Goal: Information Seeking & Learning: Learn about a topic

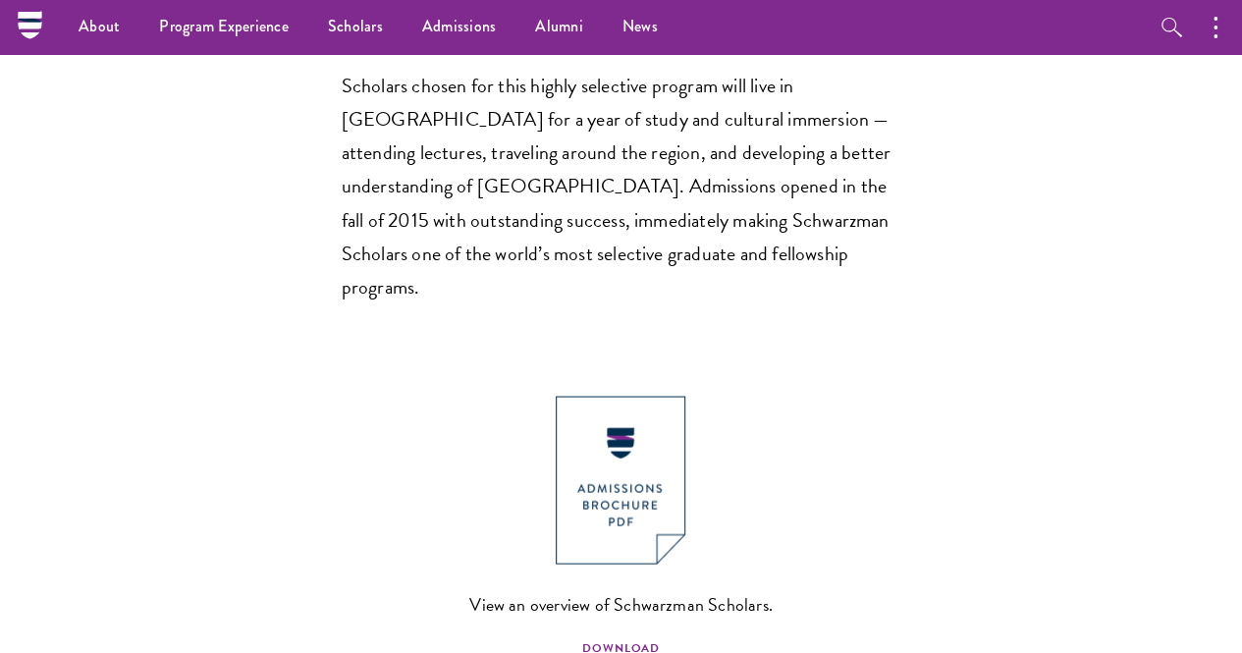
scroll to position [1080, 0]
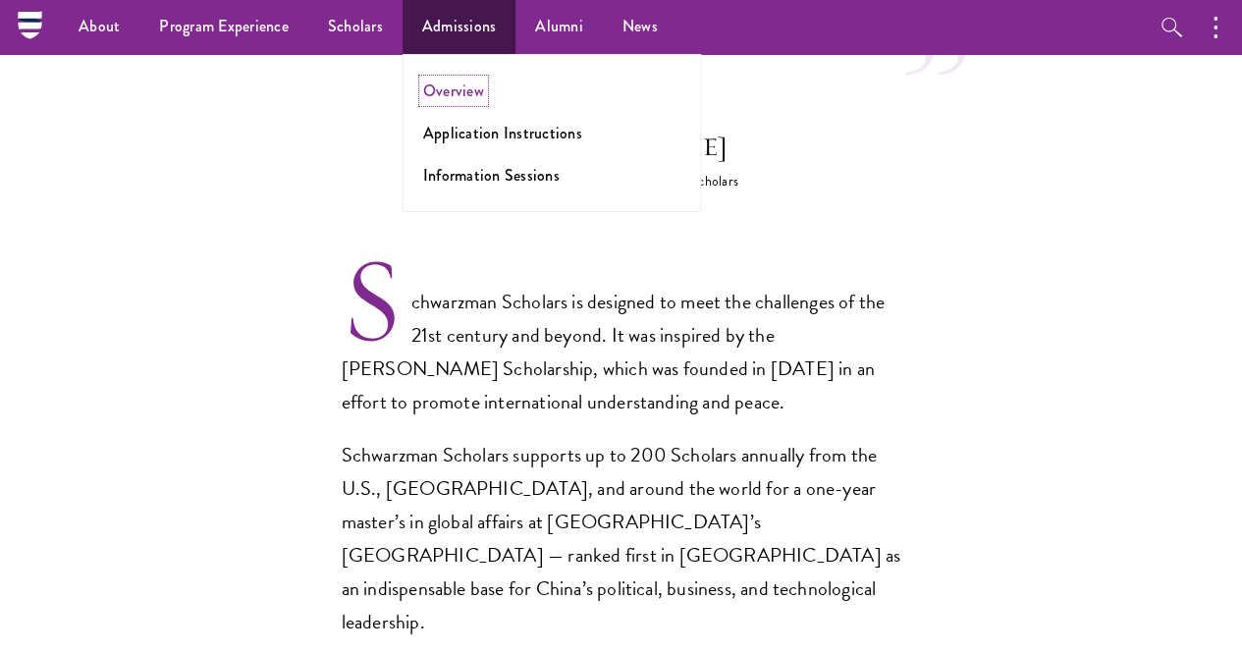
click at [472, 89] on link "Overview" at bounding box center [453, 91] width 61 height 23
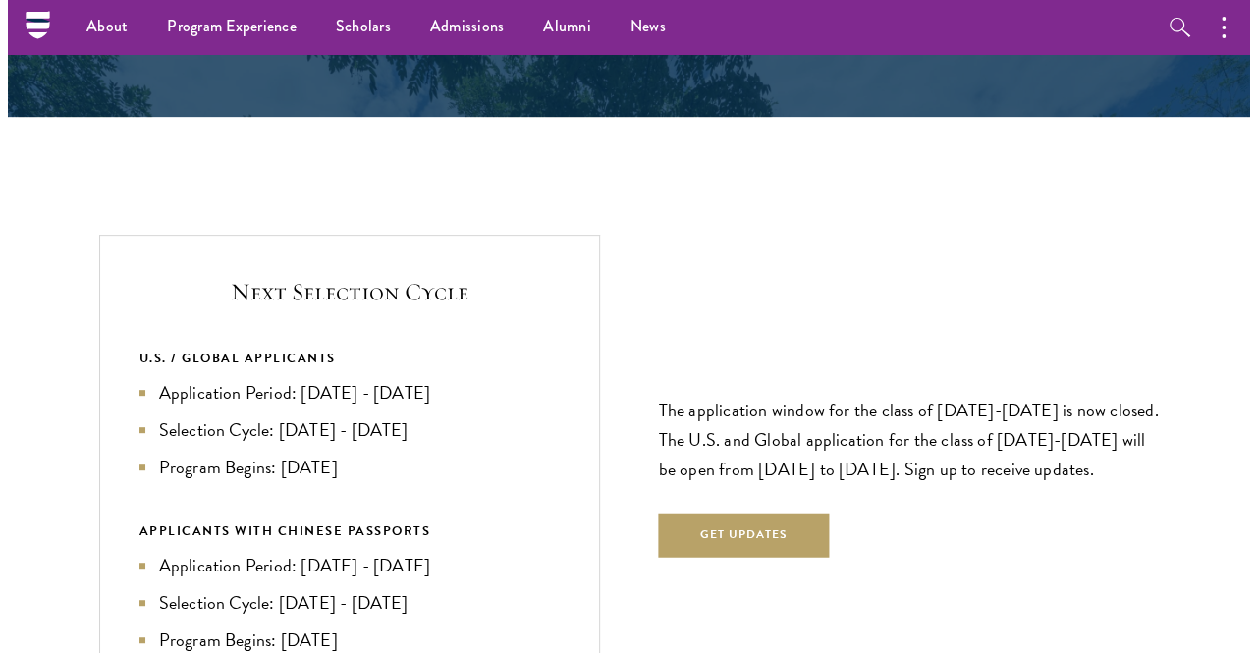
scroll to position [3928, 0]
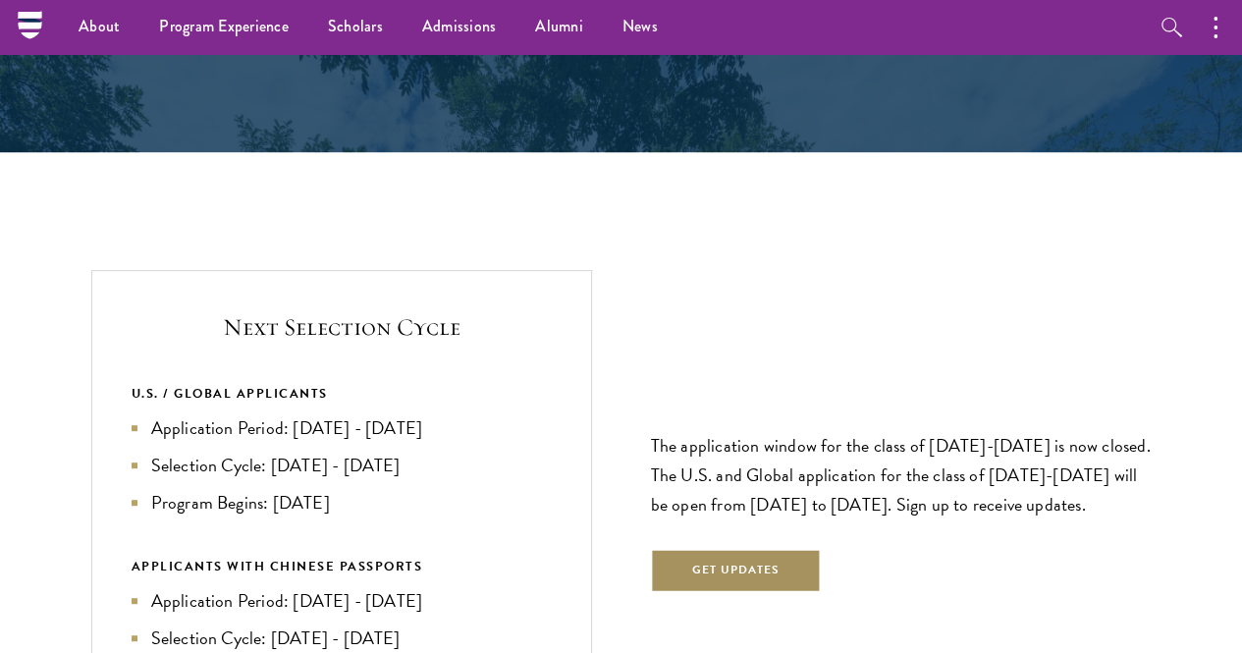
click at [743, 549] on button "Get Updates" at bounding box center [736, 571] width 171 height 44
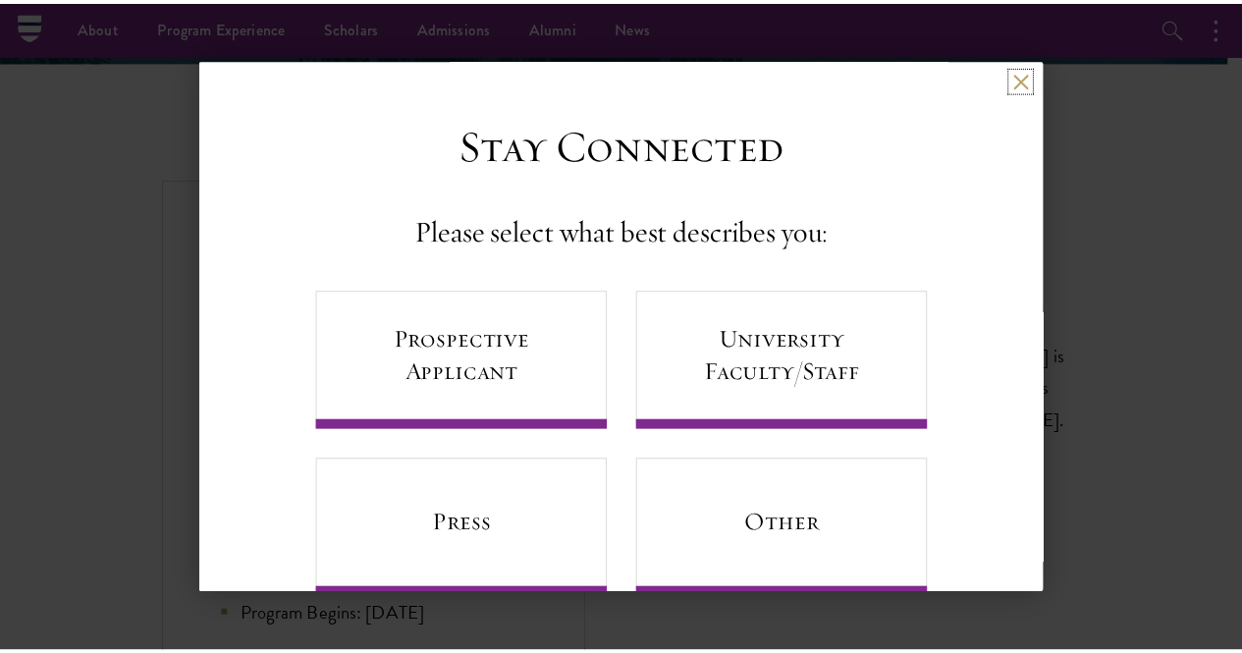
scroll to position [48, 0]
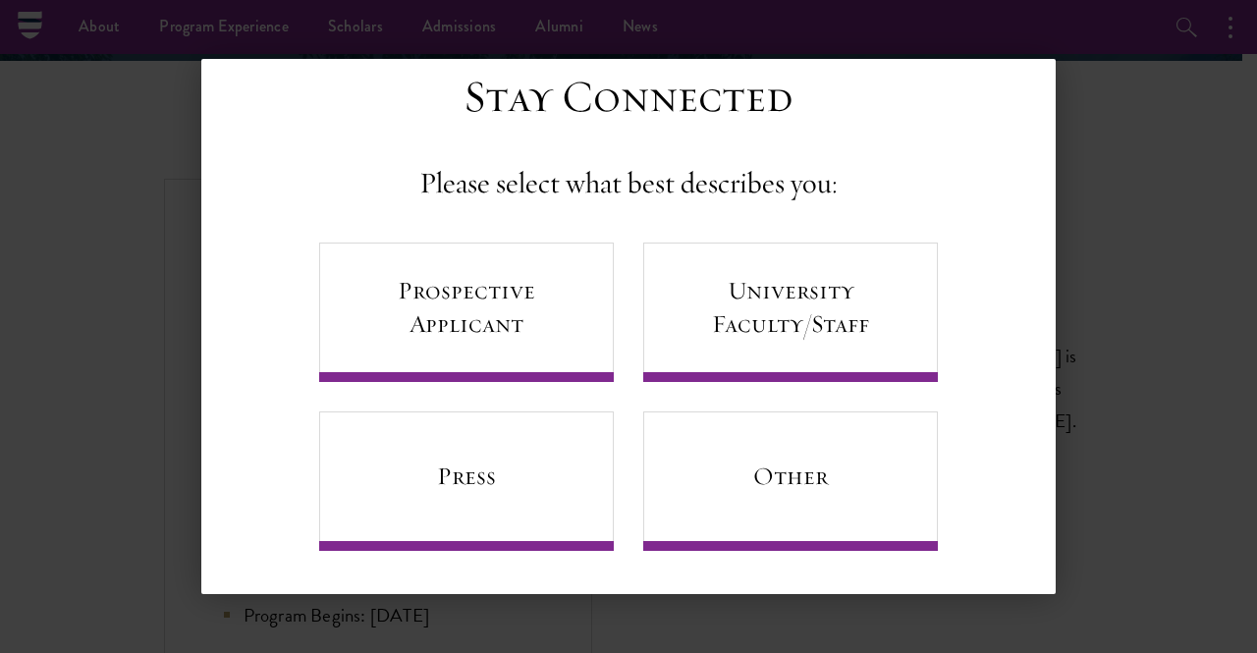
click at [1180, 174] on div "Back Stay Connected Please select what best describes you: Prospective Applican…" at bounding box center [628, 326] width 1257 height 535
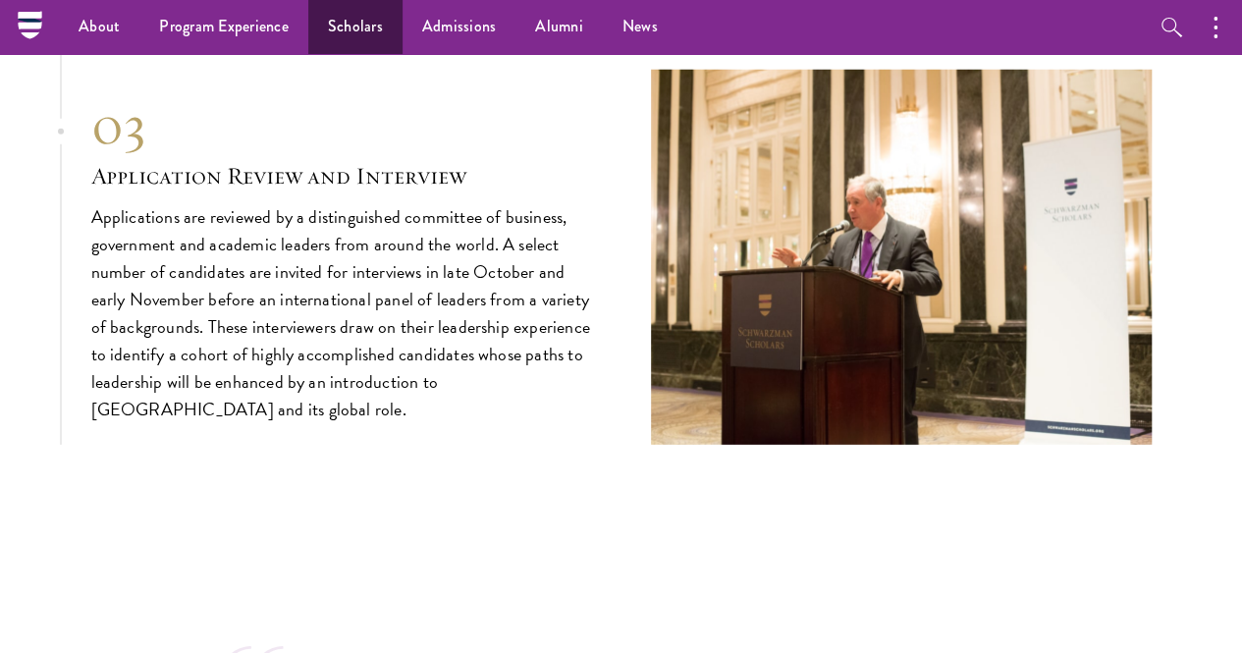
scroll to position [6089, 0]
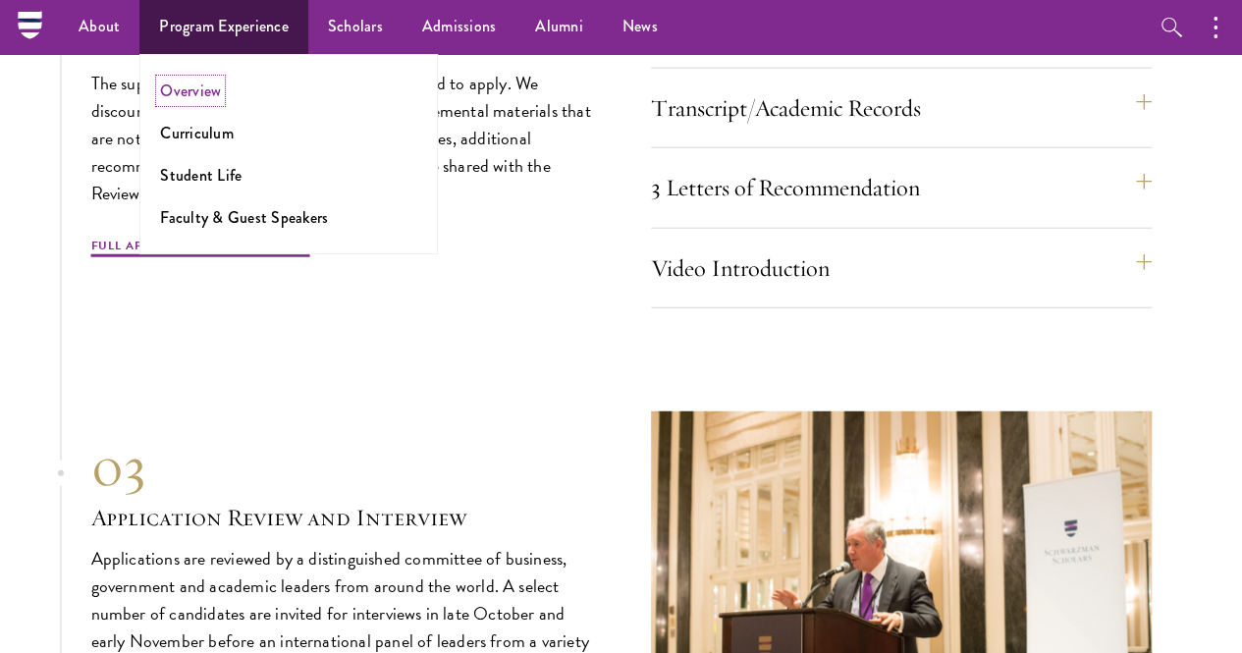
click at [180, 91] on link "Overview" at bounding box center [190, 91] width 61 height 23
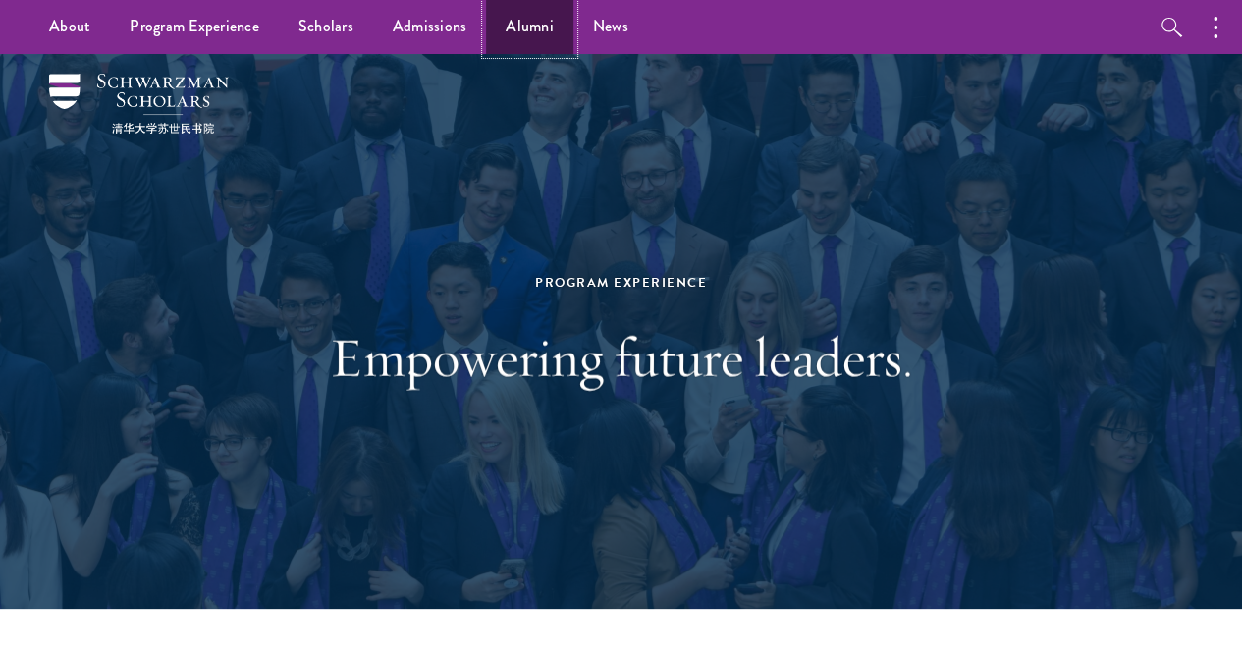
click at [528, 31] on link "Alumni" at bounding box center [529, 27] width 87 height 54
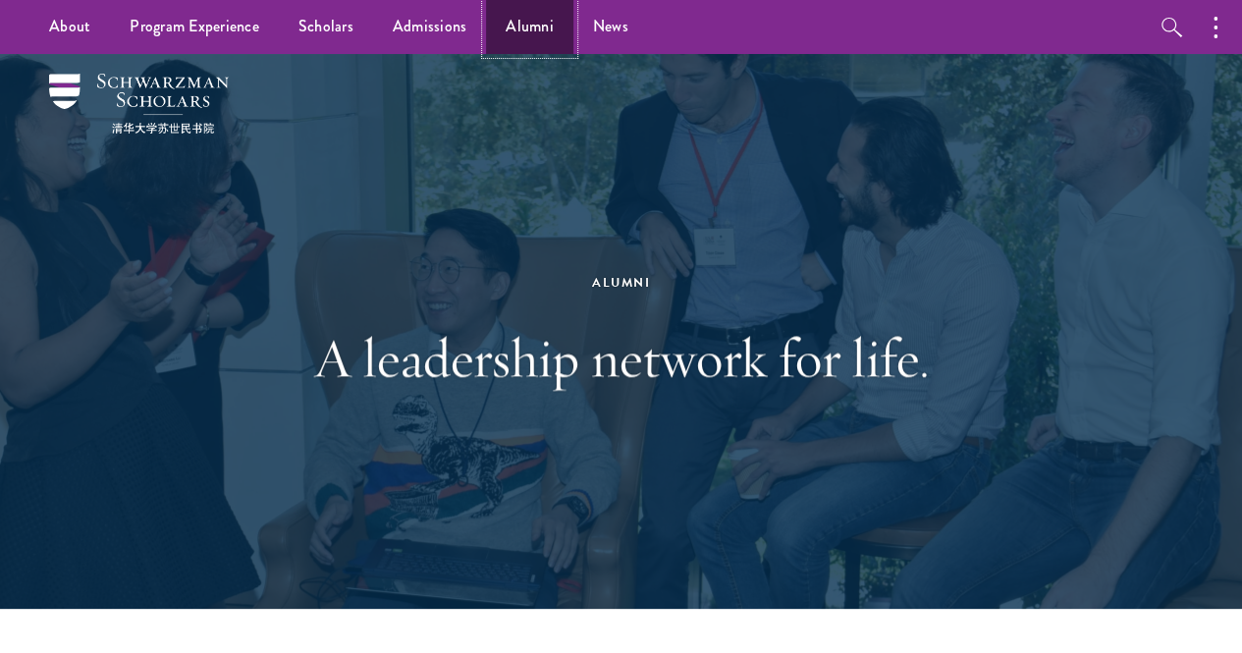
click at [526, 28] on link "Alumni" at bounding box center [529, 27] width 87 height 54
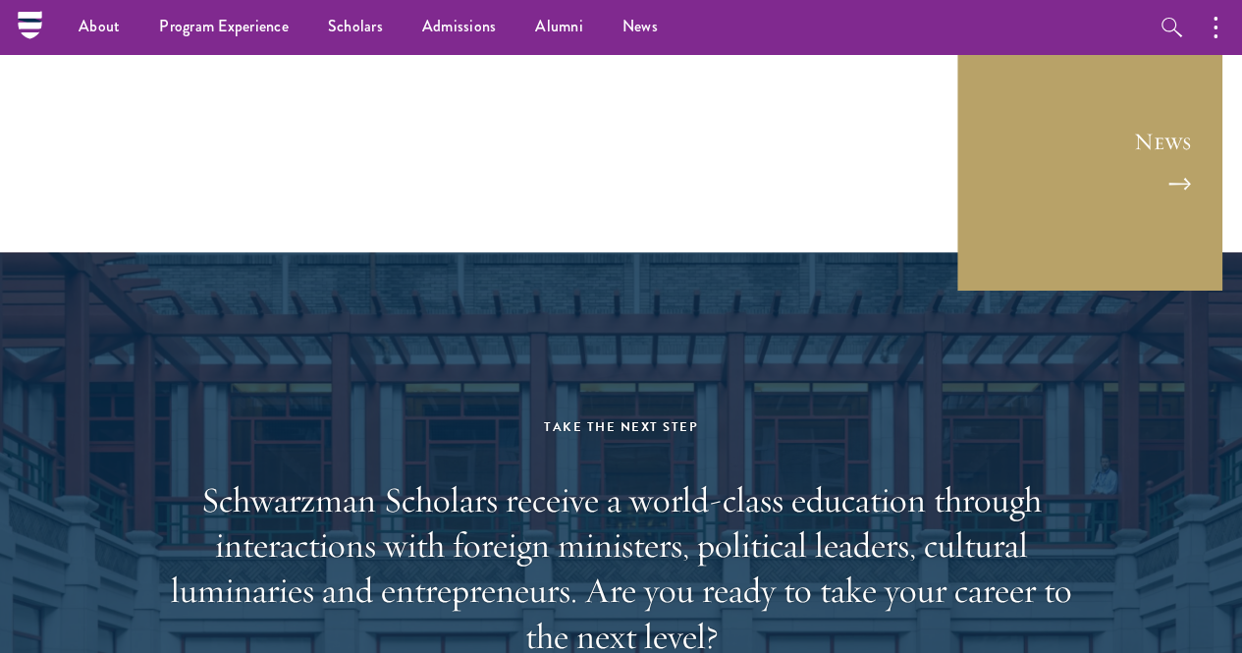
scroll to position [7572, 0]
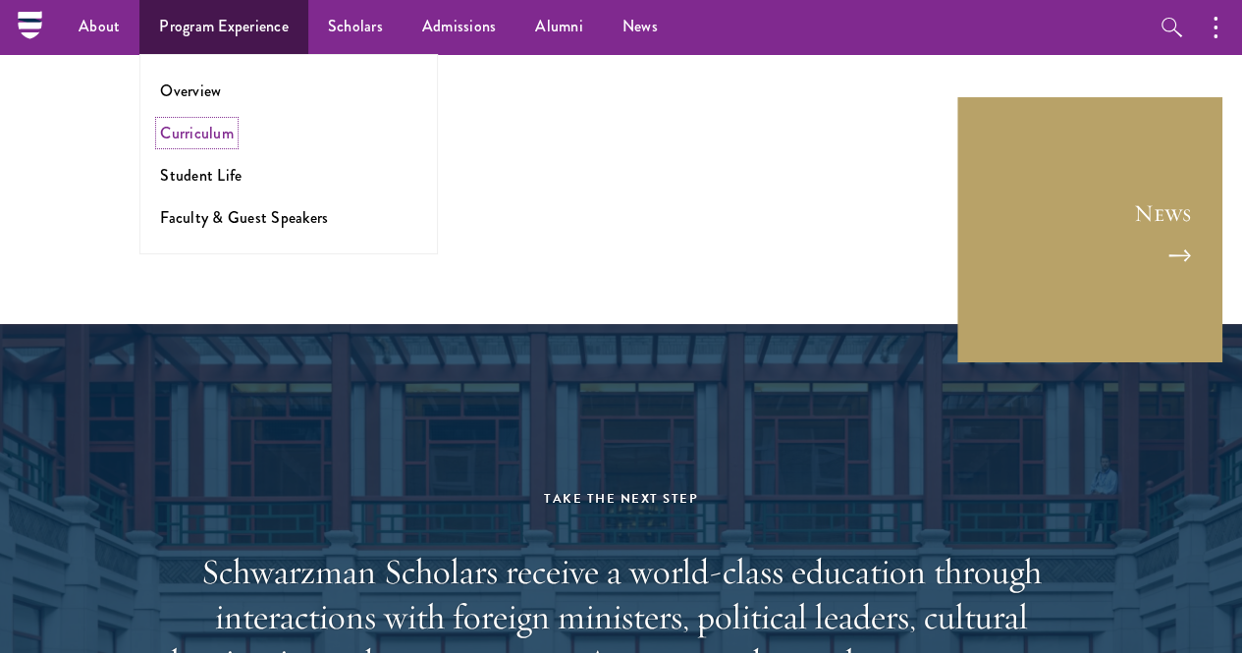
click at [219, 123] on link "Curriculum" at bounding box center [197, 133] width 74 height 23
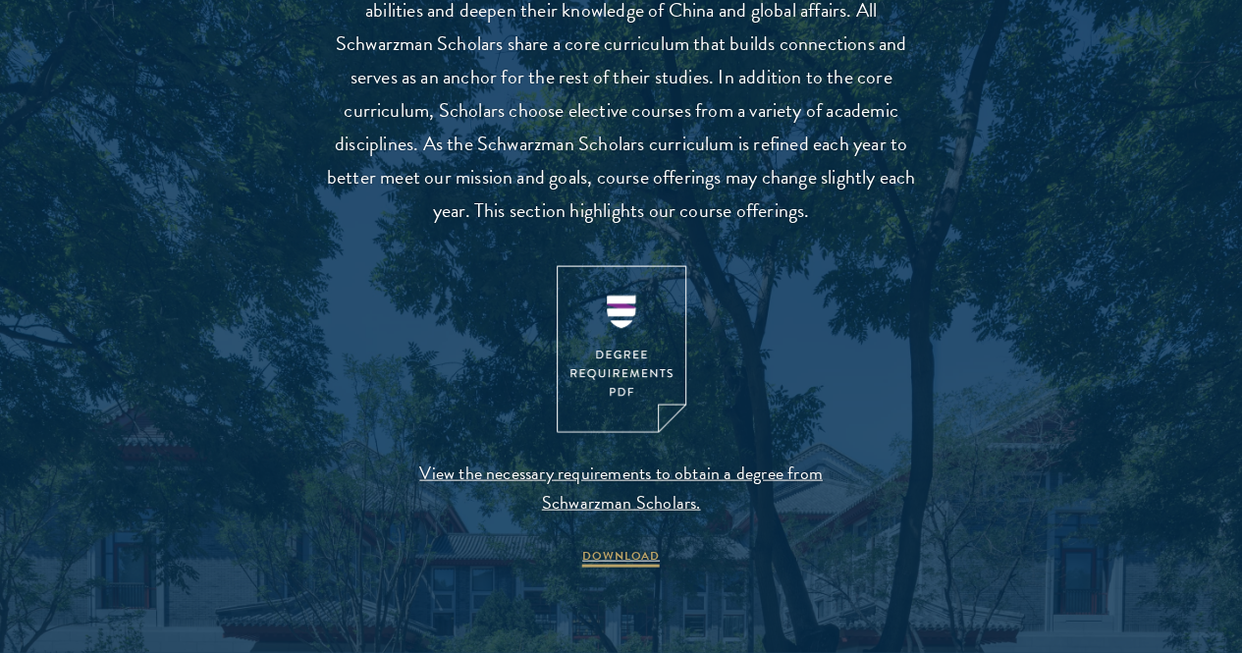
scroll to position [1964, 0]
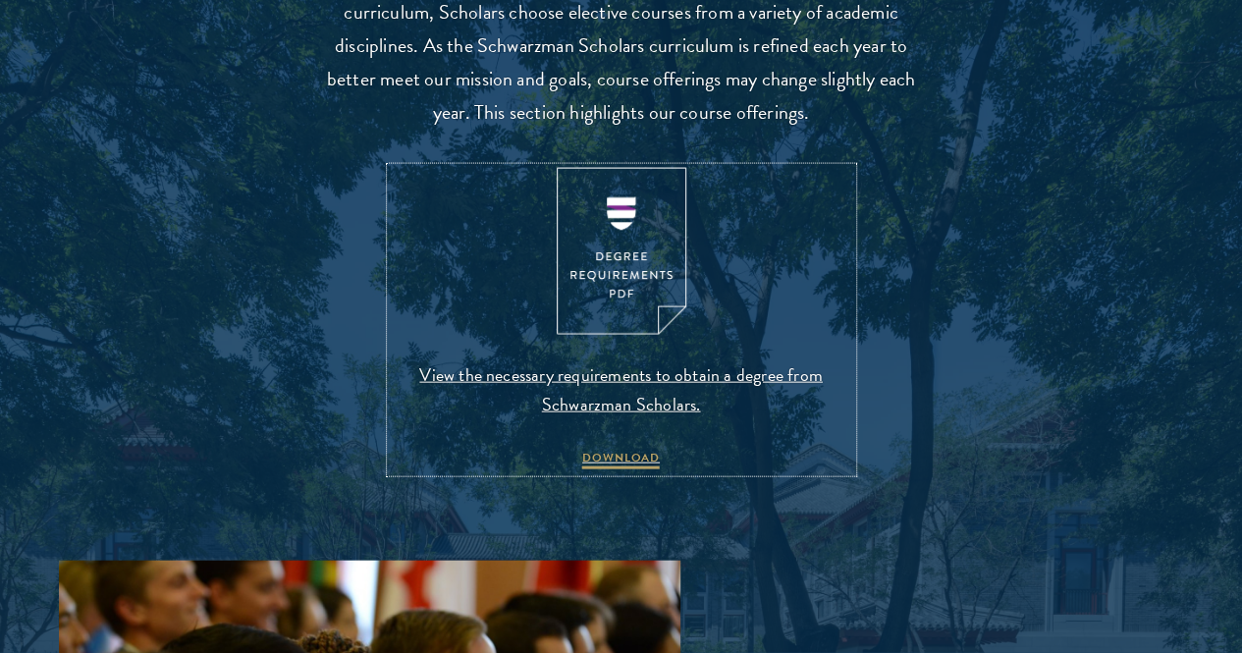
click at [617, 317] on img at bounding box center [622, 252] width 130 height 168
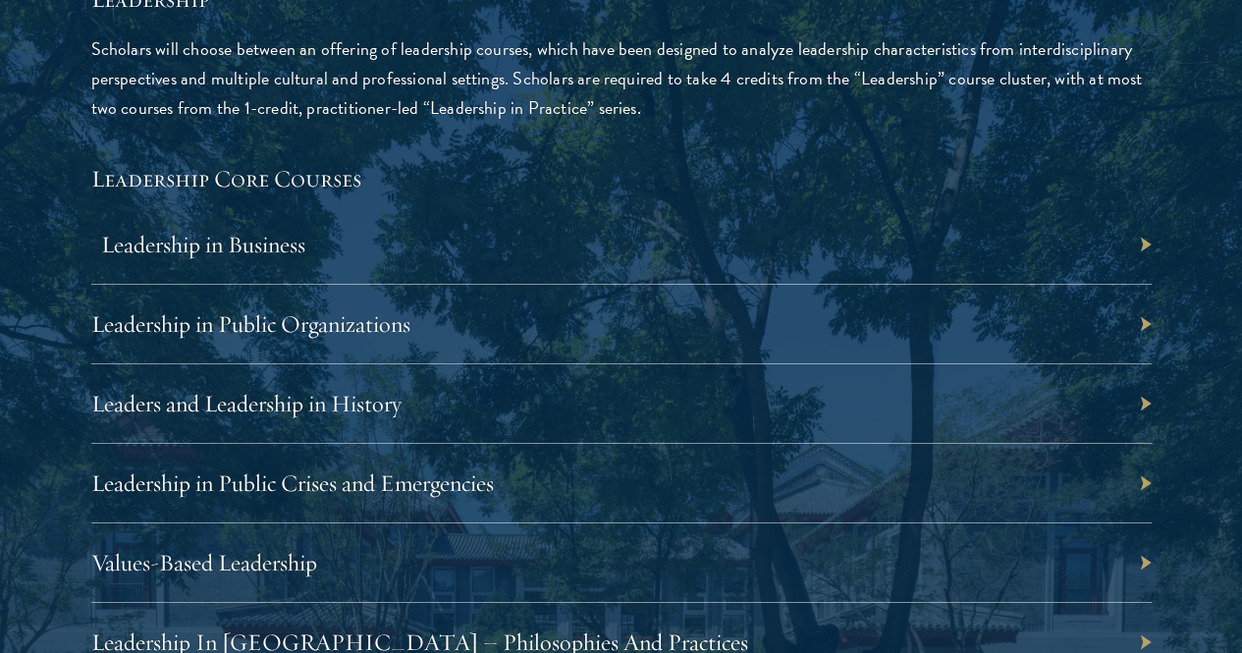
scroll to position [3241, 0]
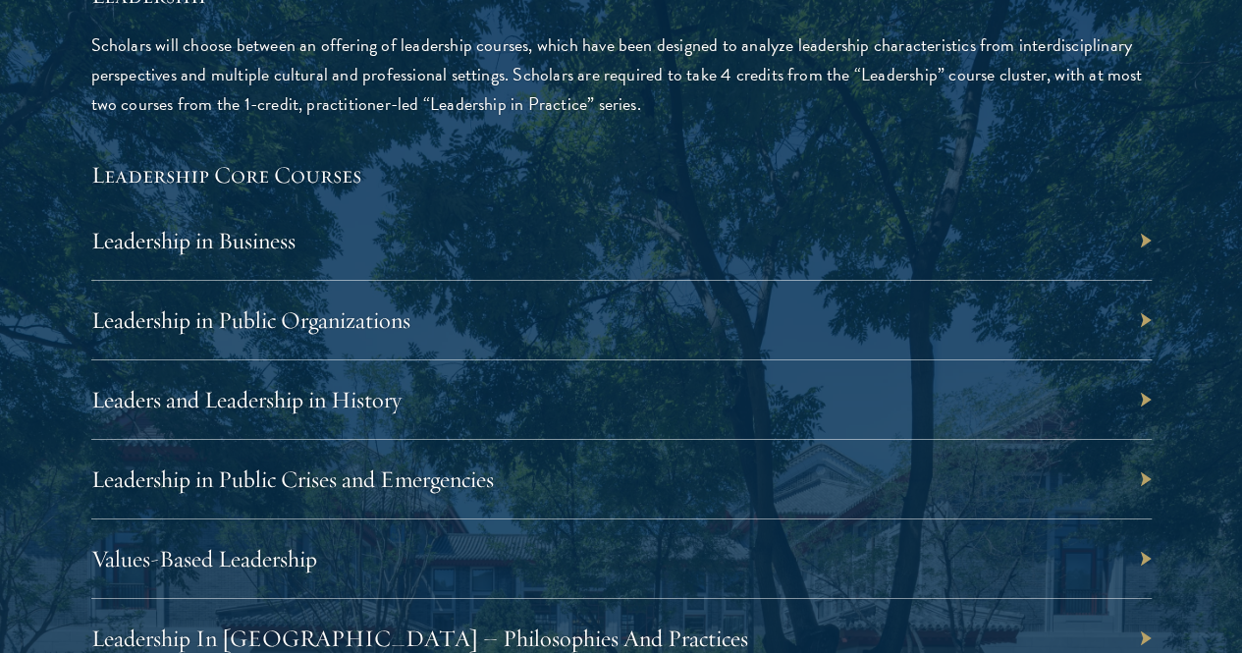
click at [945, 201] on div "Leadership in Business" at bounding box center [621, 241] width 1061 height 80
click at [1074, 201] on div "Leadership in Business" at bounding box center [621, 241] width 1061 height 80
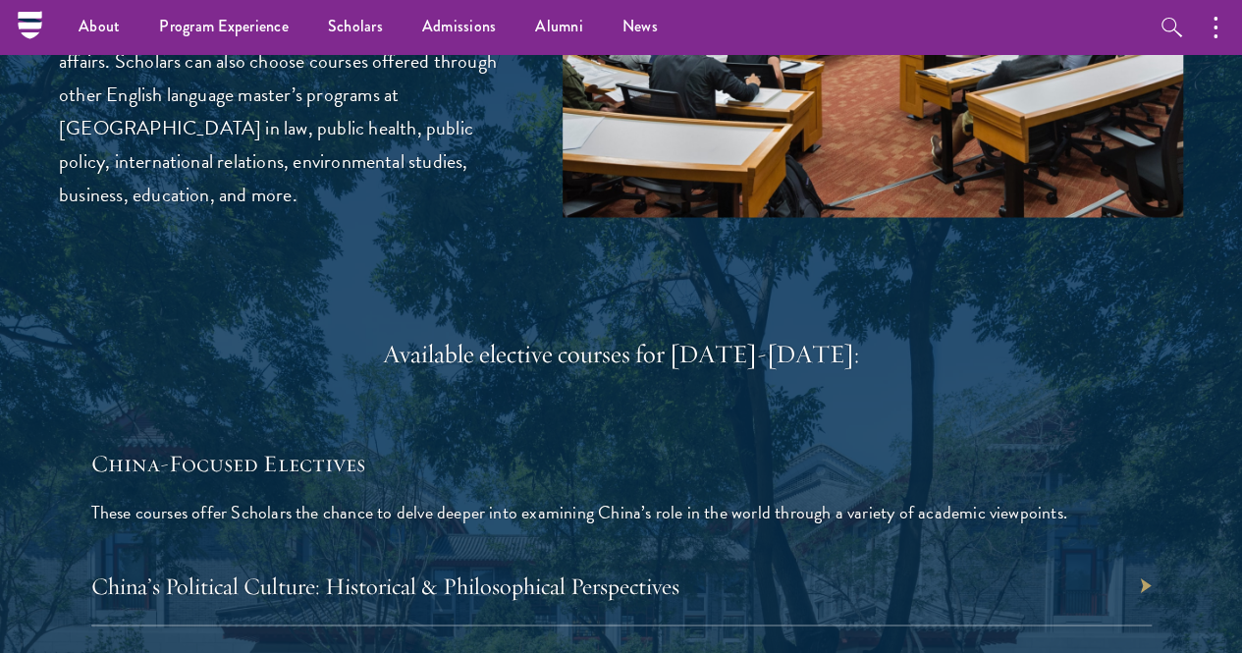
scroll to position [5303, 0]
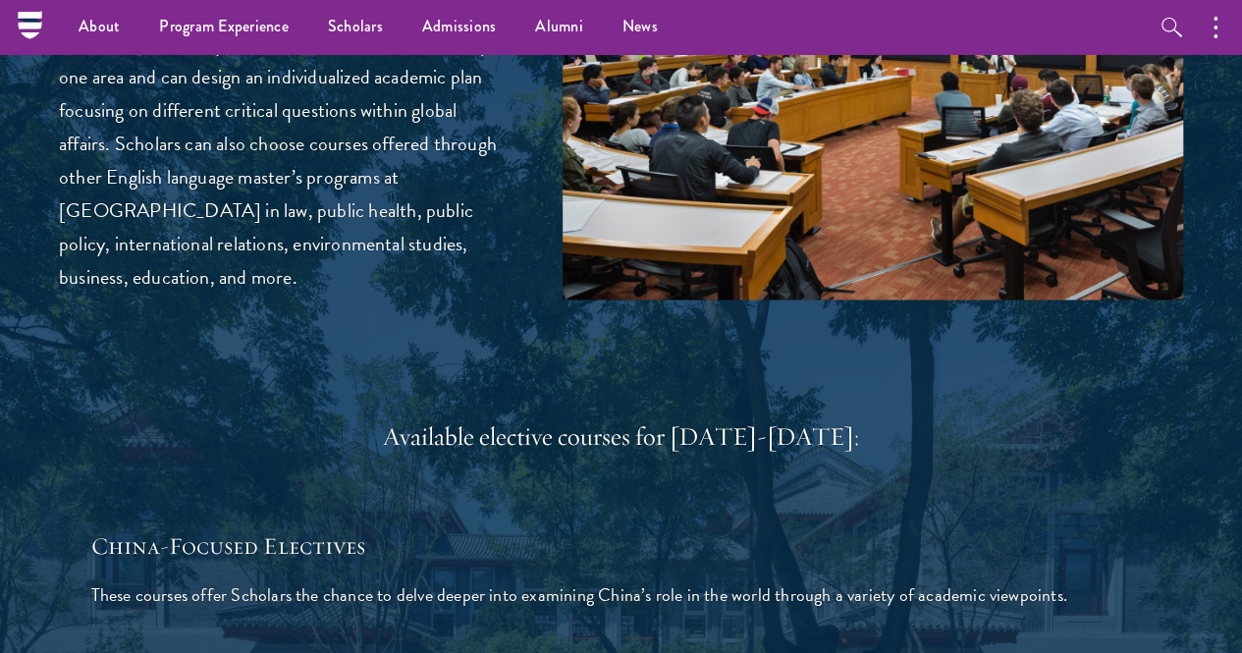
click at [901, 176] on img at bounding box center [874, 66] width 622 height 466
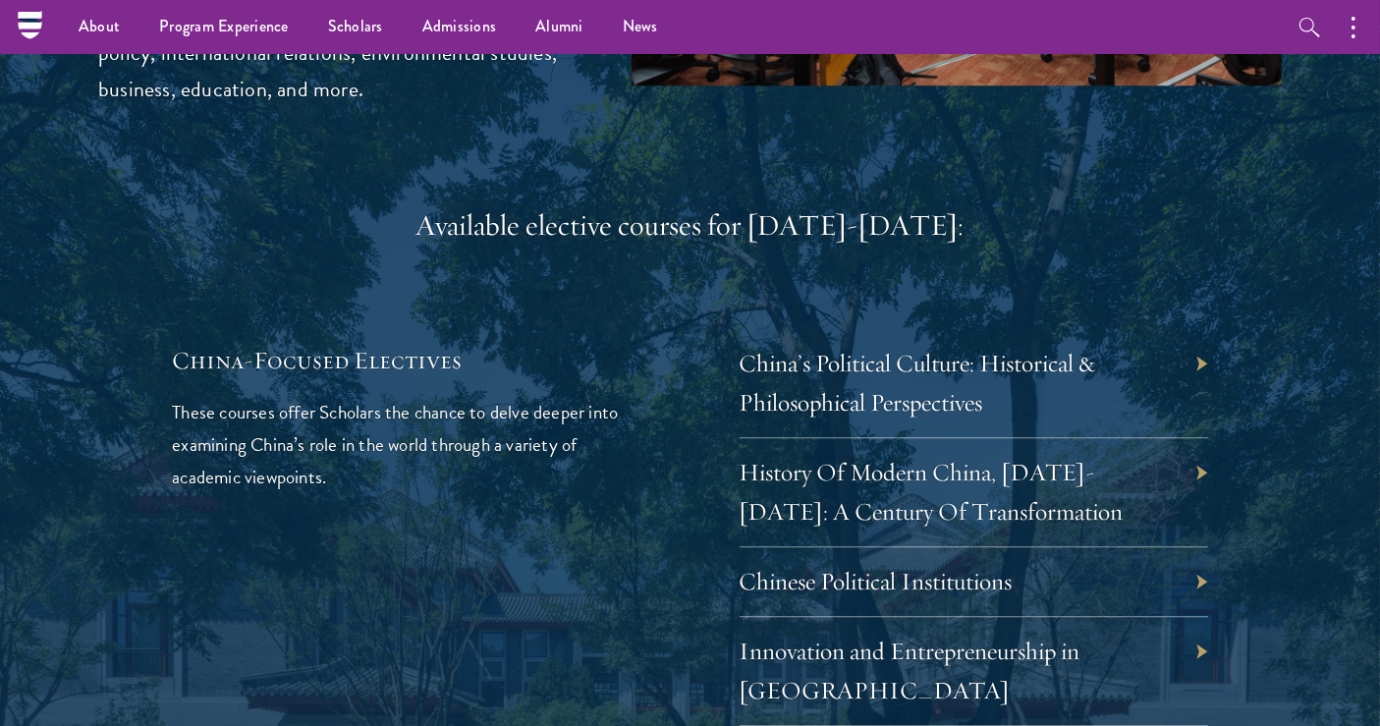
scroll to position [5618, 0]
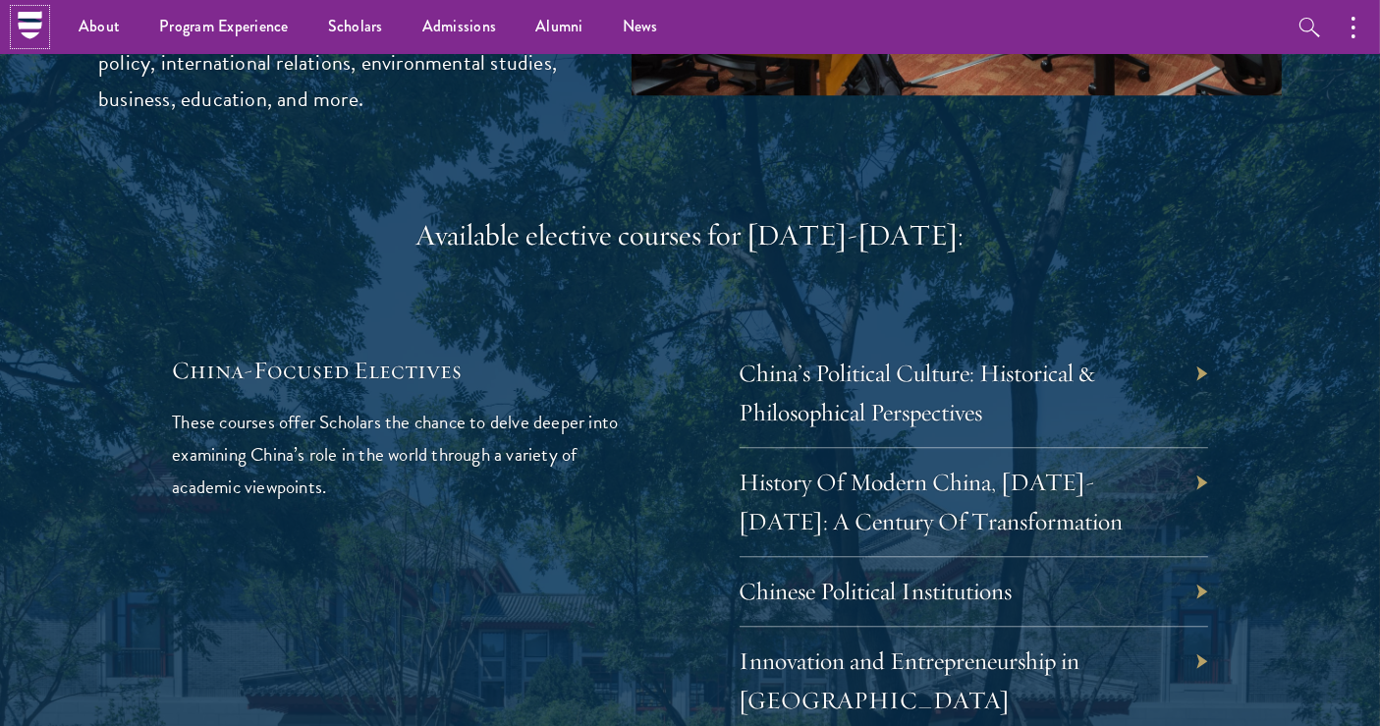
click at [26, 26] on icon at bounding box center [30, 26] width 24 height 8
